Goal: Information Seeking & Learning: Check status

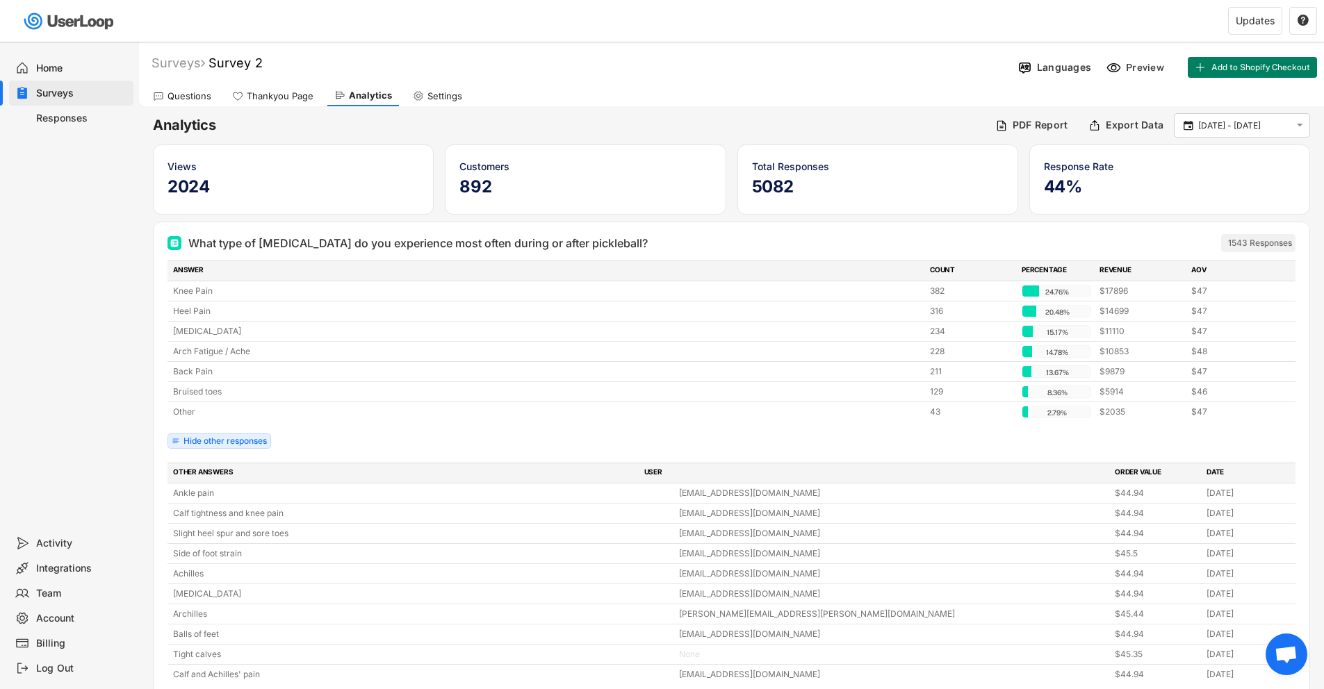
click at [56, 95] on div "Surveys" at bounding box center [82, 93] width 92 height 13
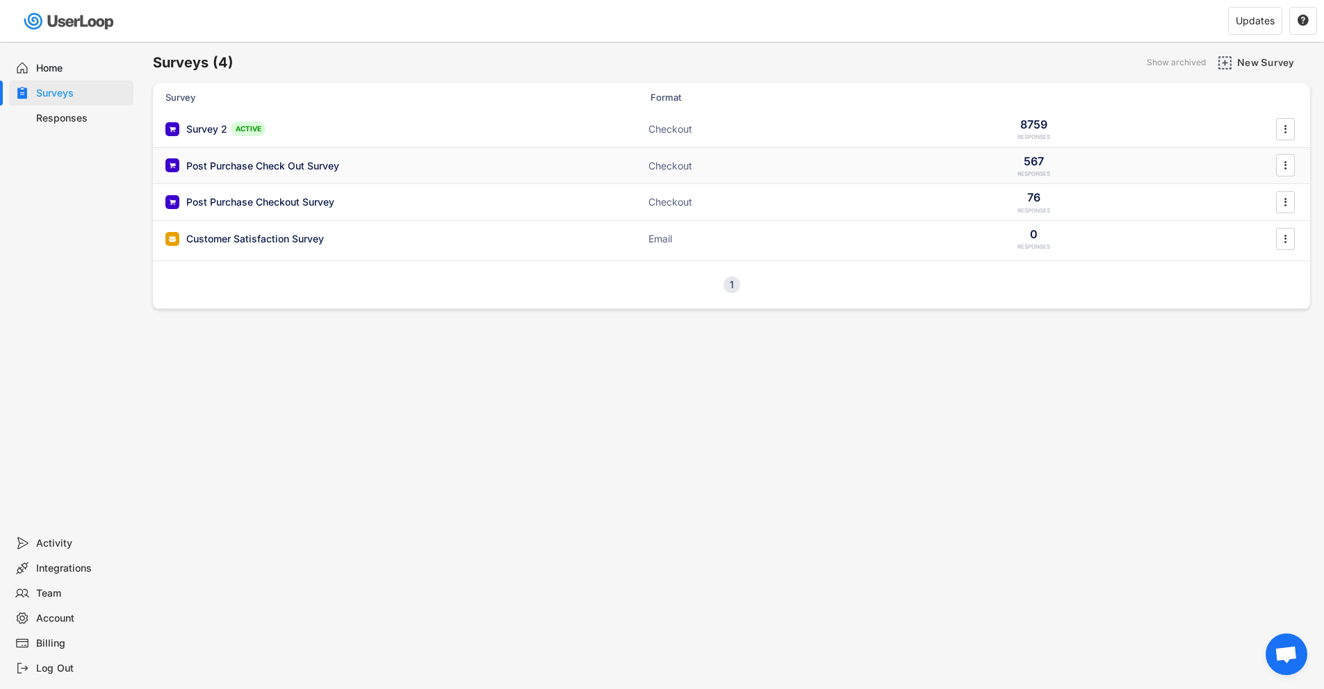
click at [234, 166] on div "Post Purchase Check Out Survey" at bounding box center [262, 166] width 153 height 14
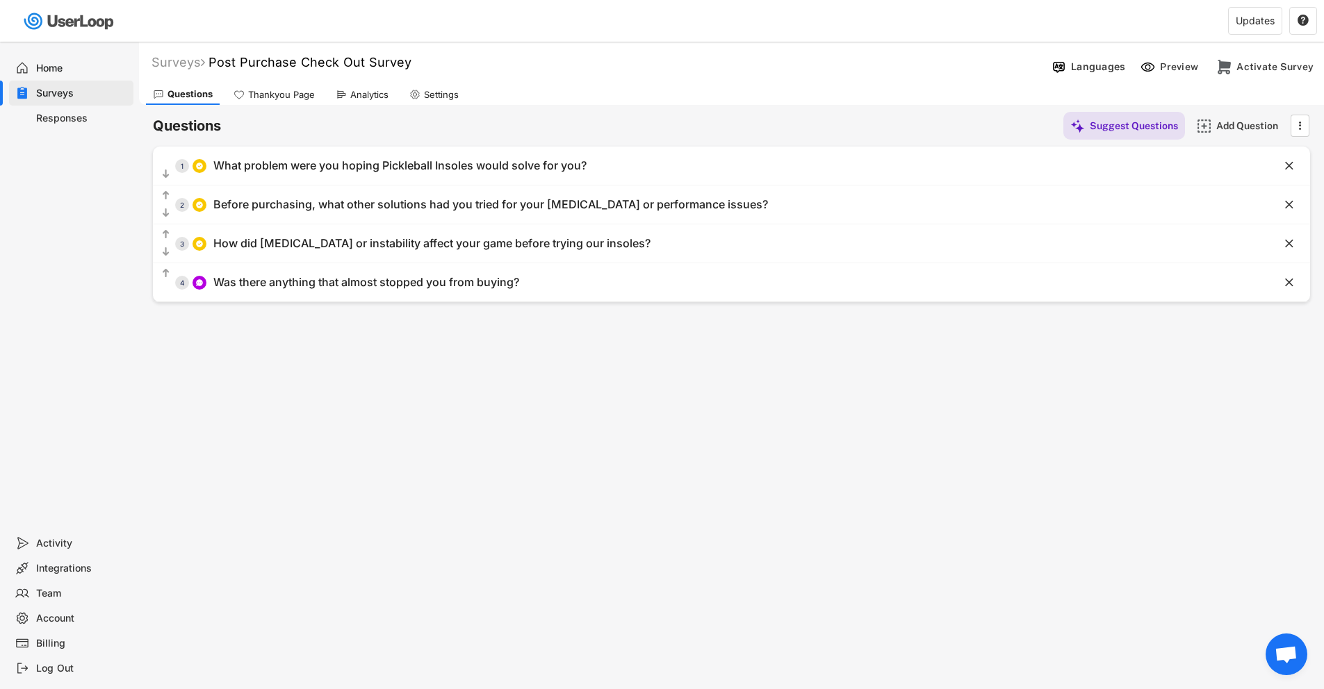
click at [367, 95] on div "Analytics" at bounding box center [369, 95] width 38 height 12
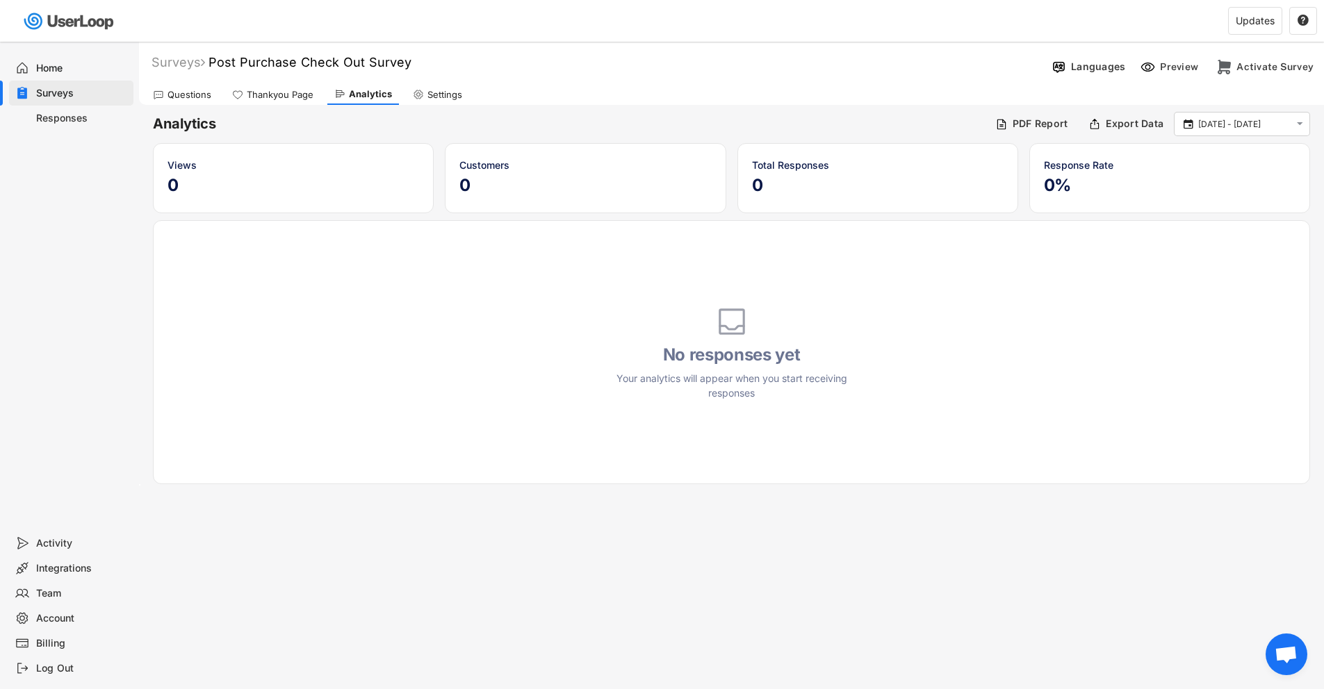
click at [268, 90] on div "Thankyou Page" at bounding box center [280, 95] width 67 height 12
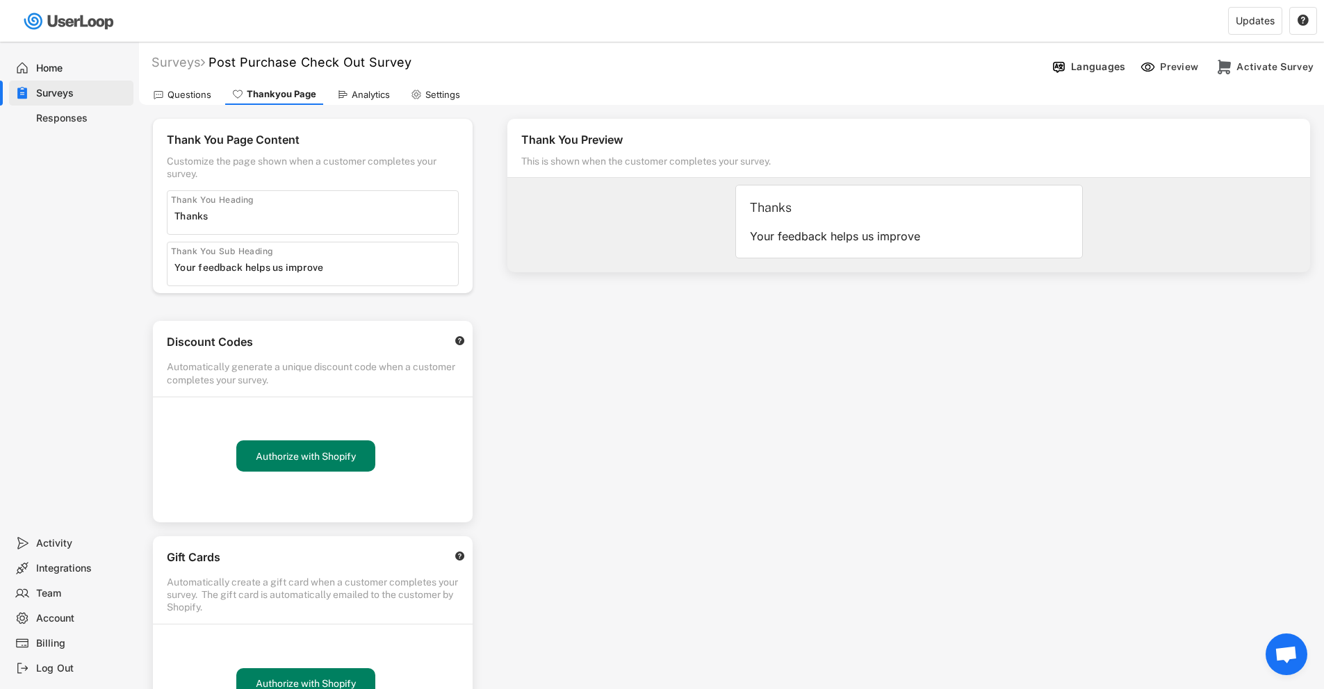
click at [163, 93] on icon at bounding box center [158, 94] width 11 height 11
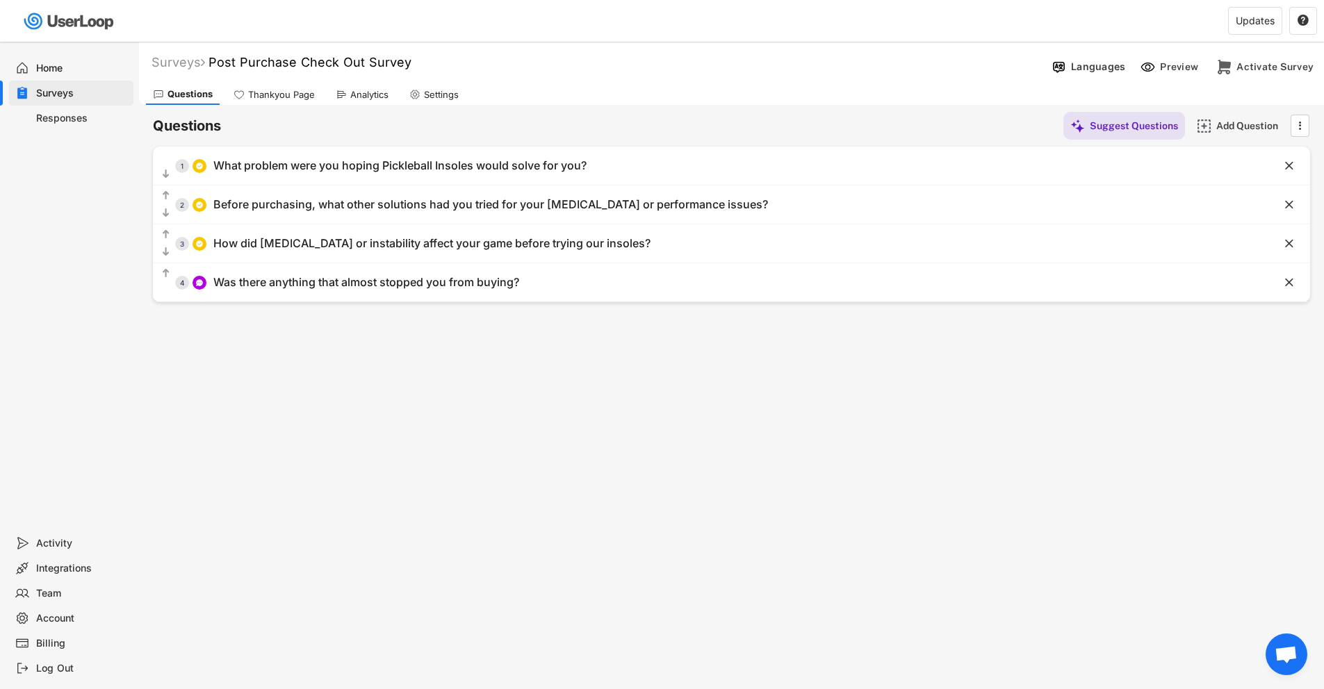
click at [75, 94] on div "Surveys" at bounding box center [82, 93] width 92 height 13
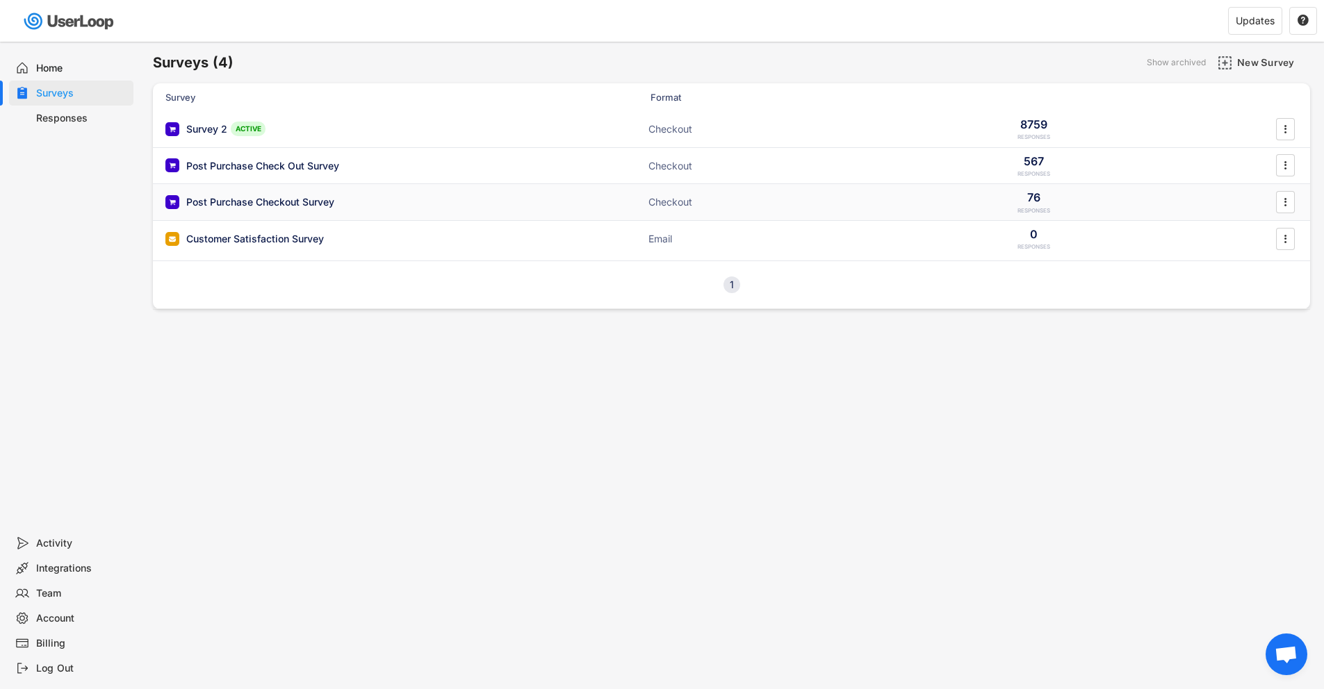
click at [299, 206] on div "Post Purchase Checkout Survey" at bounding box center [260, 202] width 148 height 14
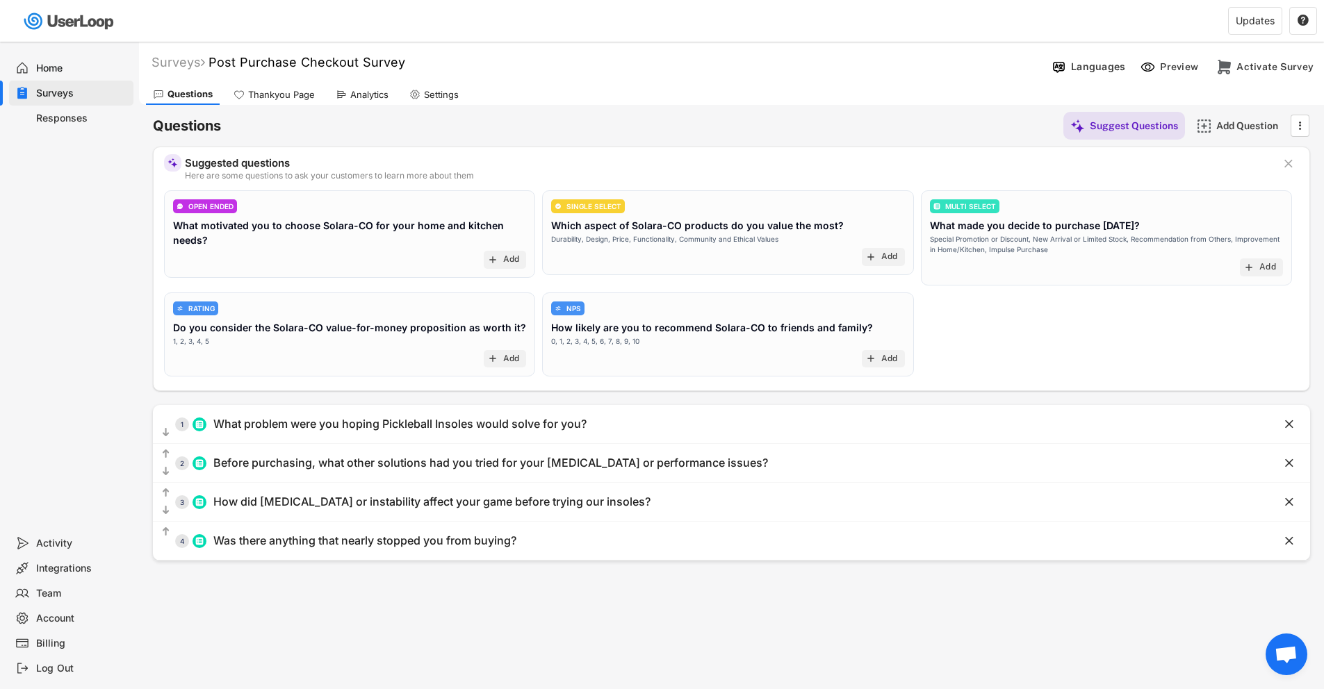
click at [374, 86] on div "Analytics" at bounding box center [362, 94] width 67 height 21
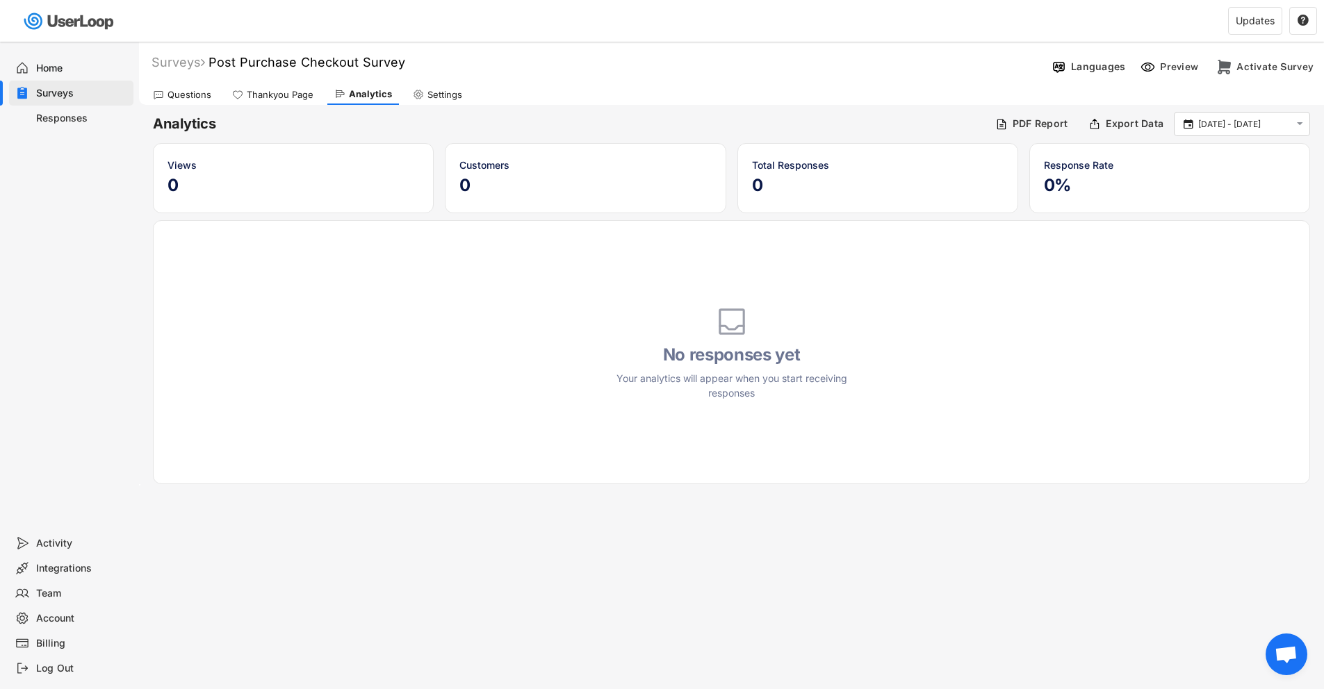
click at [49, 73] on div "Home" at bounding box center [82, 68] width 92 height 13
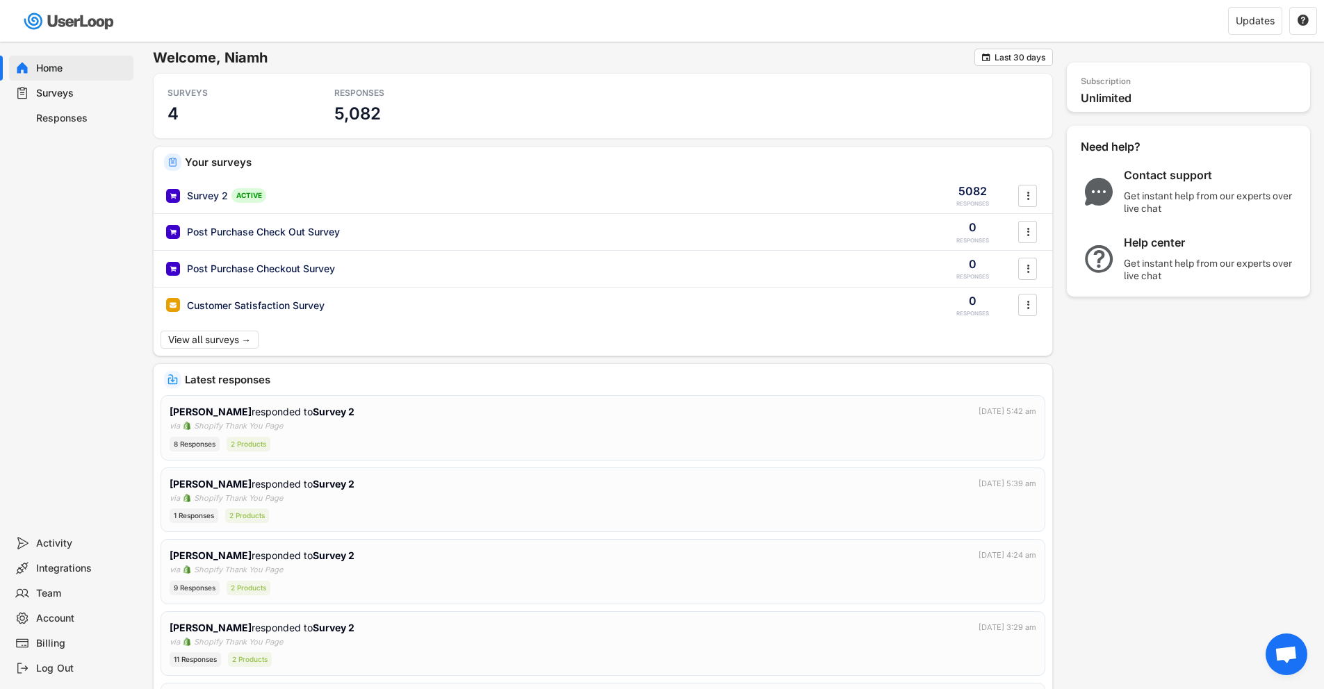
click at [43, 74] on div "Home" at bounding box center [82, 68] width 92 height 13
click at [79, 101] on div "Surveys" at bounding box center [71, 93] width 124 height 25
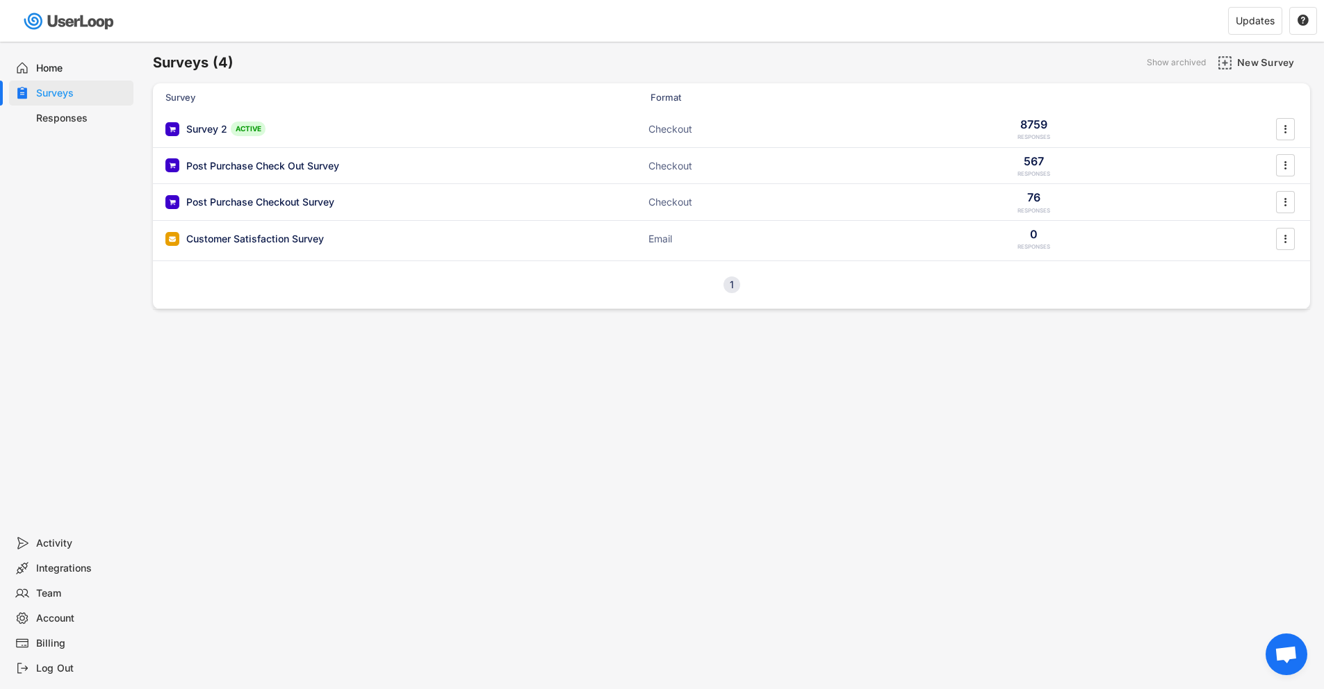
click at [63, 93] on div "Surveys" at bounding box center [82, 93] width 92 height 13
click at [767, 159] on div "Checkout" at bounding box center [717, 166] width 139 height 14
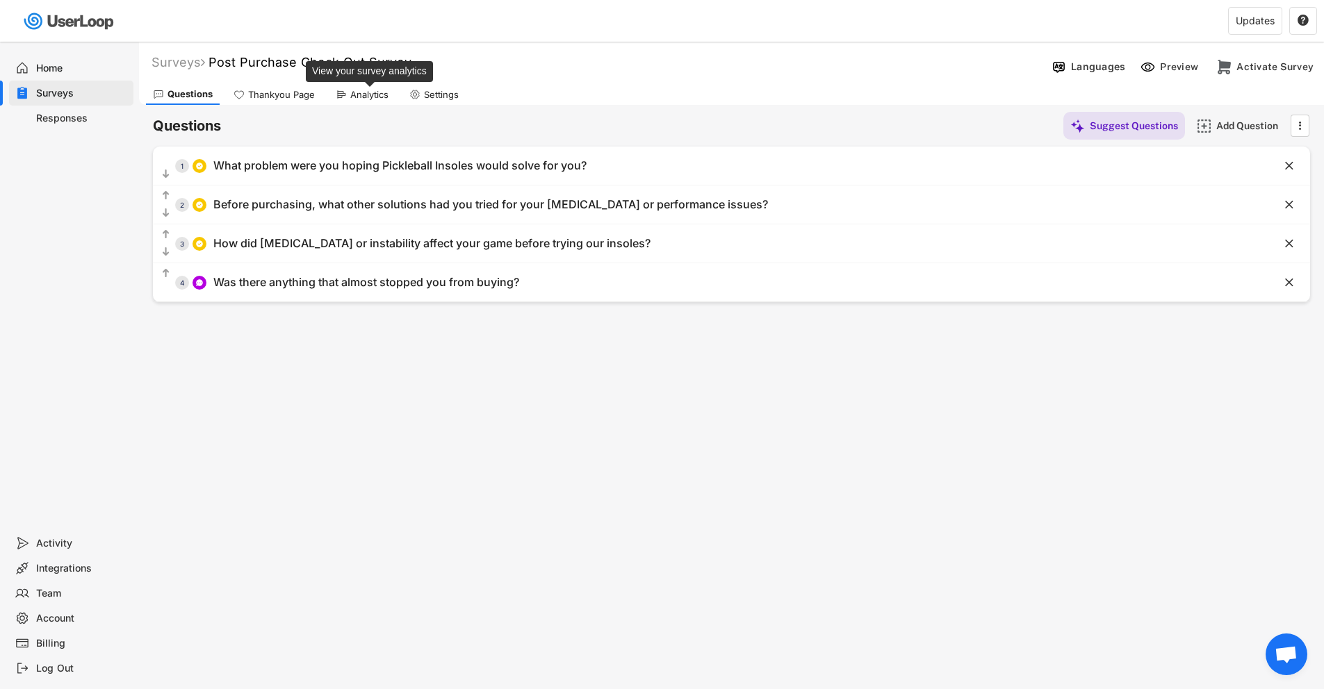
click at [350, 89] on div "Analytics" at bounding box center [369, 95] width 38 height 12
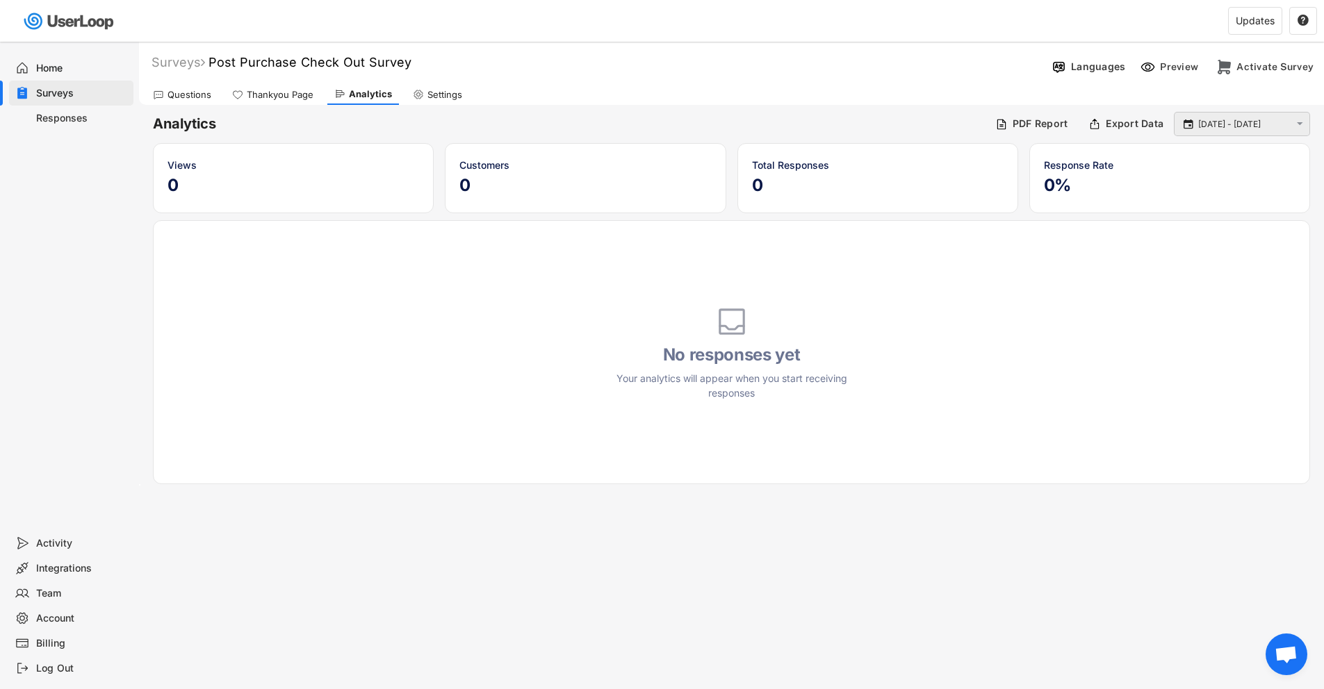
click at [1219, 118] on input "[DATE] - [DATE]" at bounding box center [1244, 124] width 92 height 14
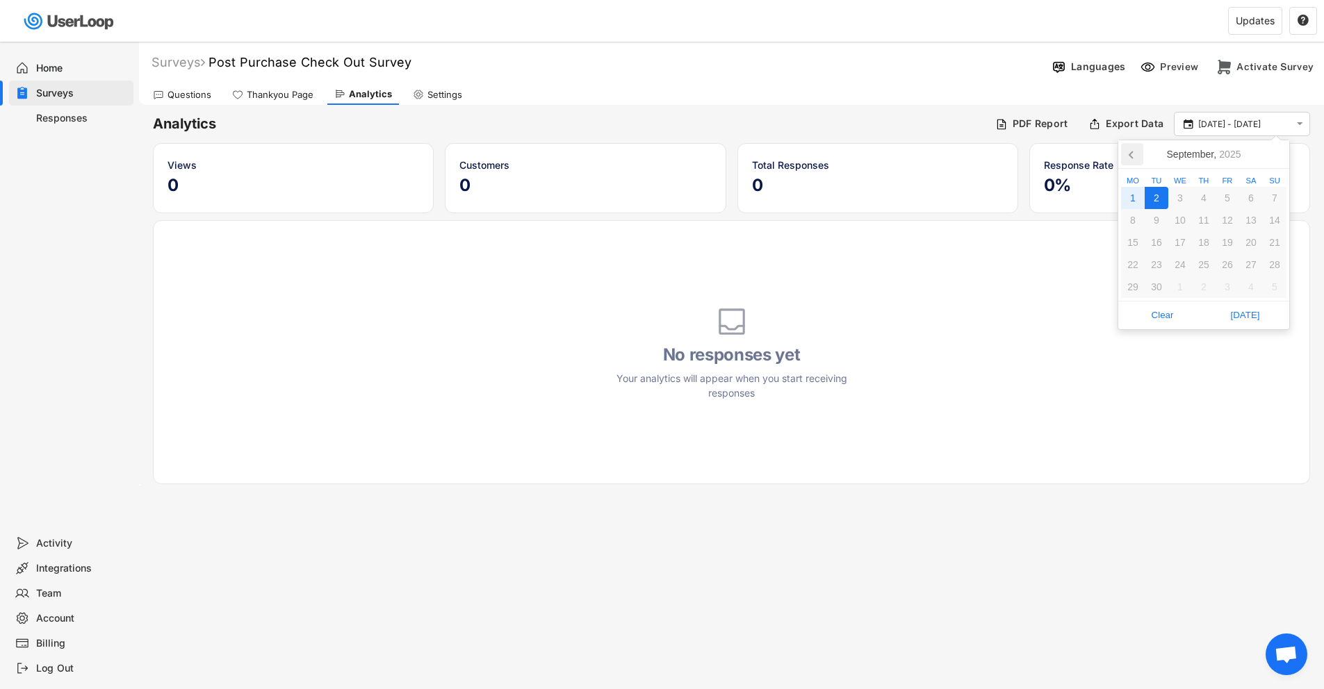
click at [1125, 157] on icon at bounding box center [1132, 154] width 22 height 22
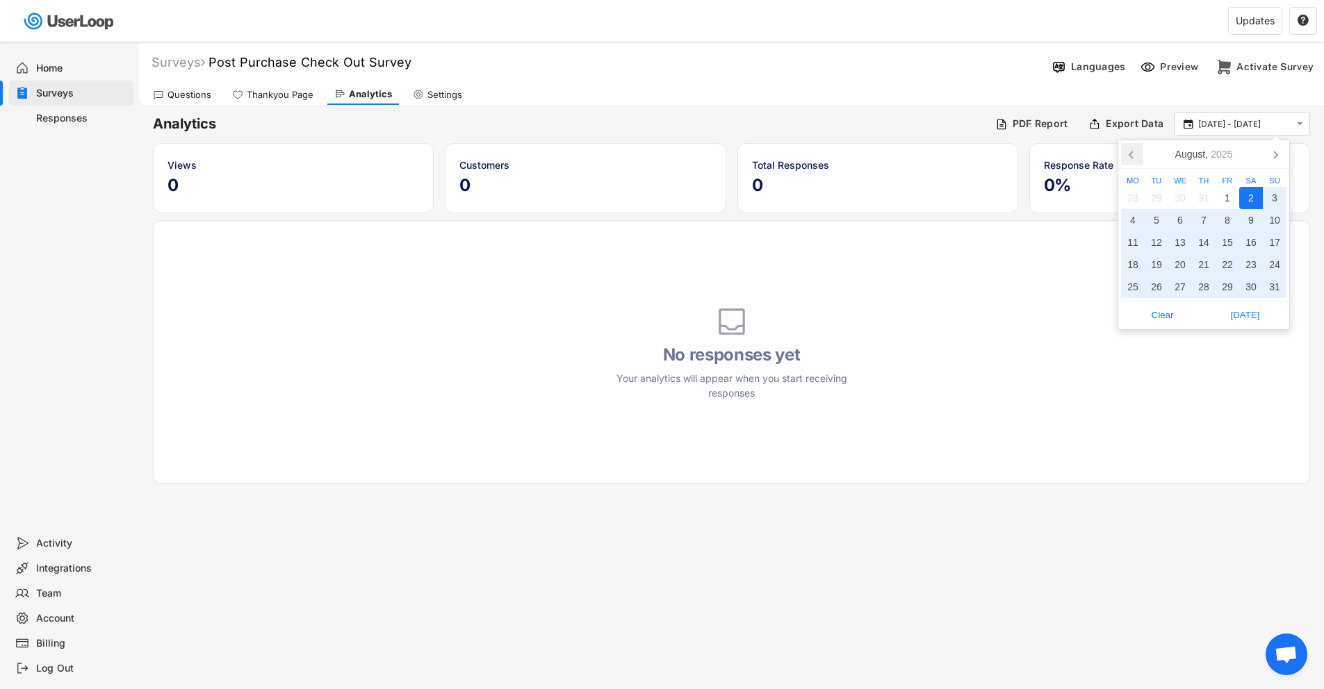
click at [1127, 156] on icon at bounding box center [1132, 154] width 22 height 22
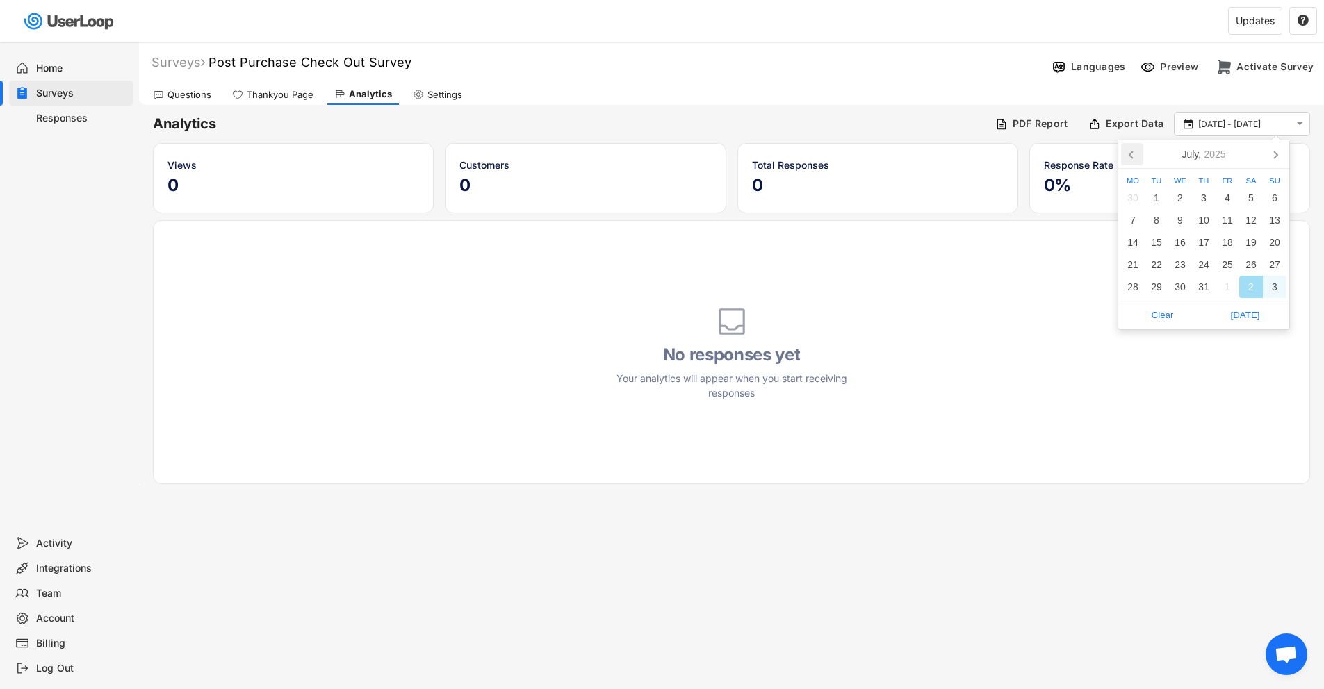
click at [1127, 156] on icon at bounding box center [1132, 154] width 22 height 22
click at [1271, 197] on div "1" at bounding box center [1275, 198] width 24 height 22
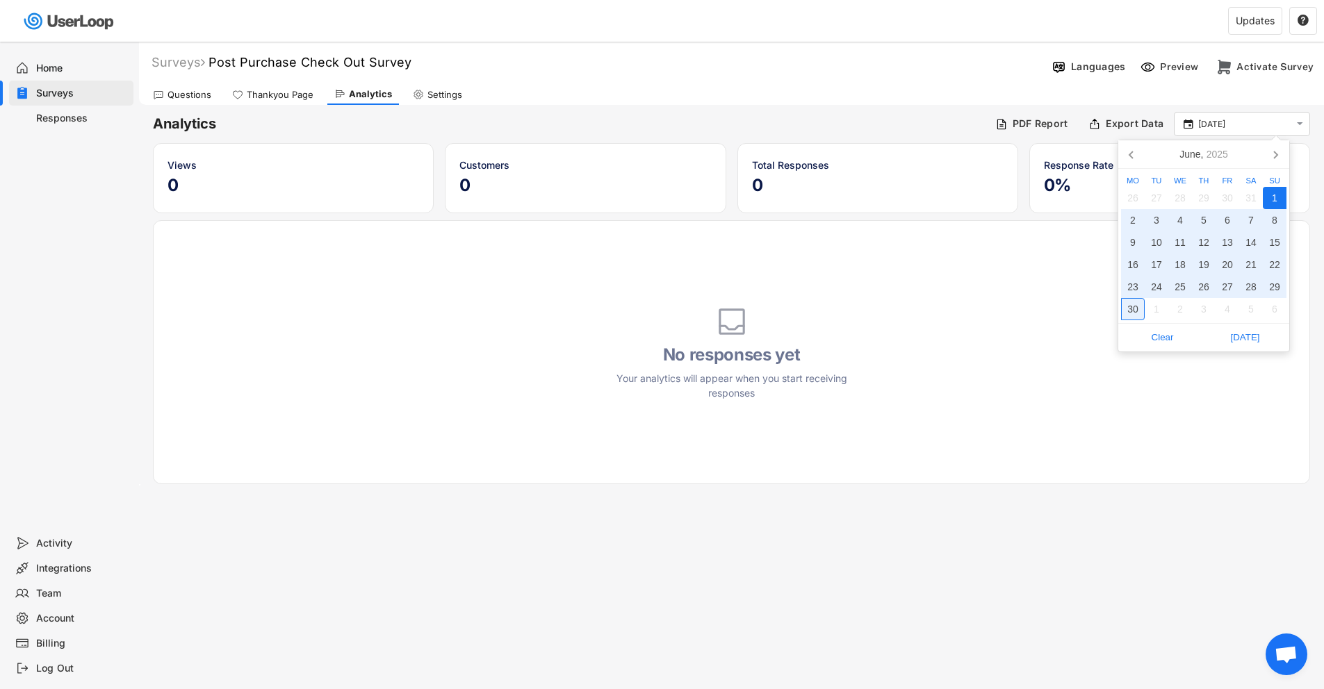
click at [1127, 302] on div "30" at bounding box center [1133, 309] width 24 height 22
type input "[DATE] - [DATE]"
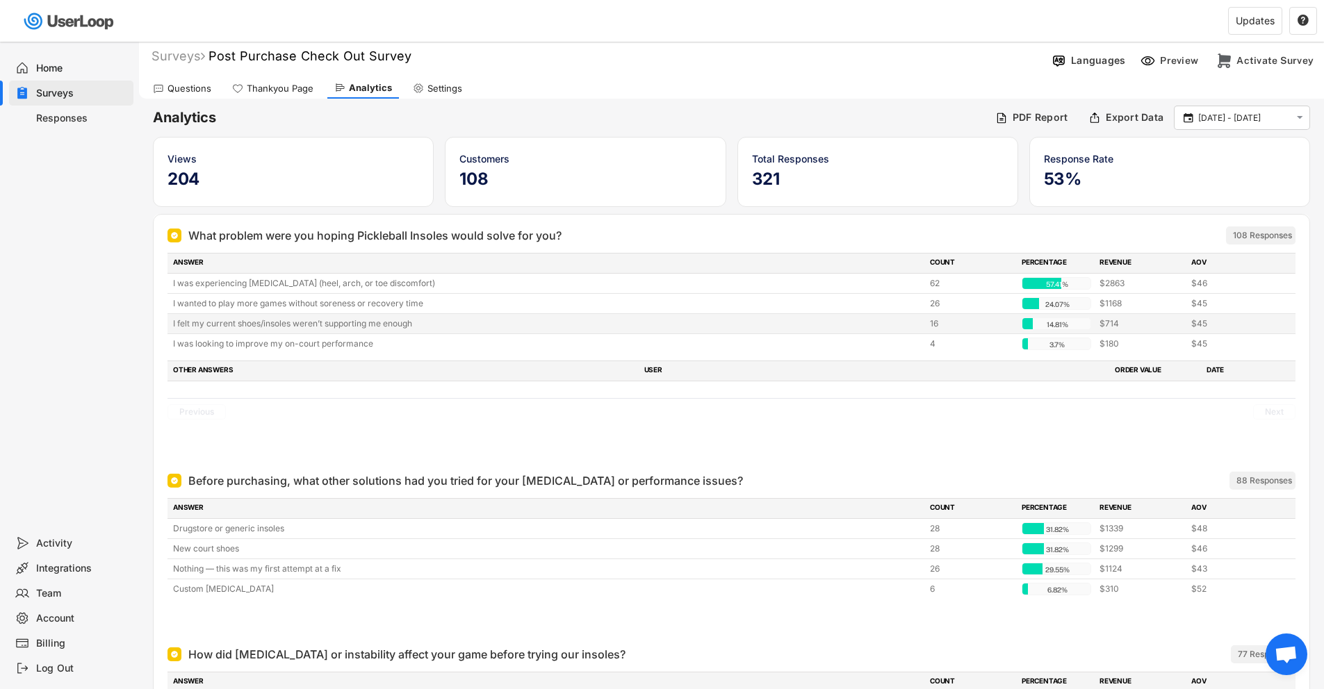
scroll to position [8, 0]
